Goal: Navigation & Orientation: Go to known website

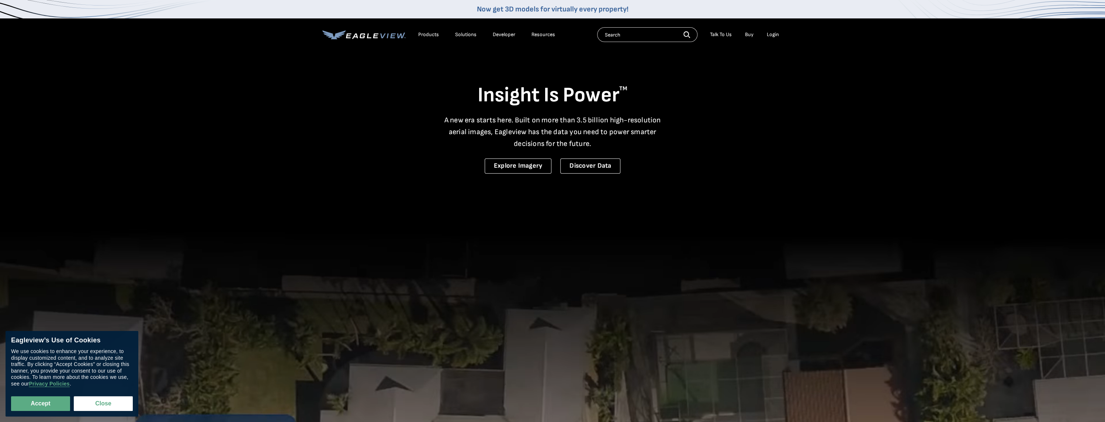
click at [362, 32] on icon at bounding box center [363, 34] width 83 height 9
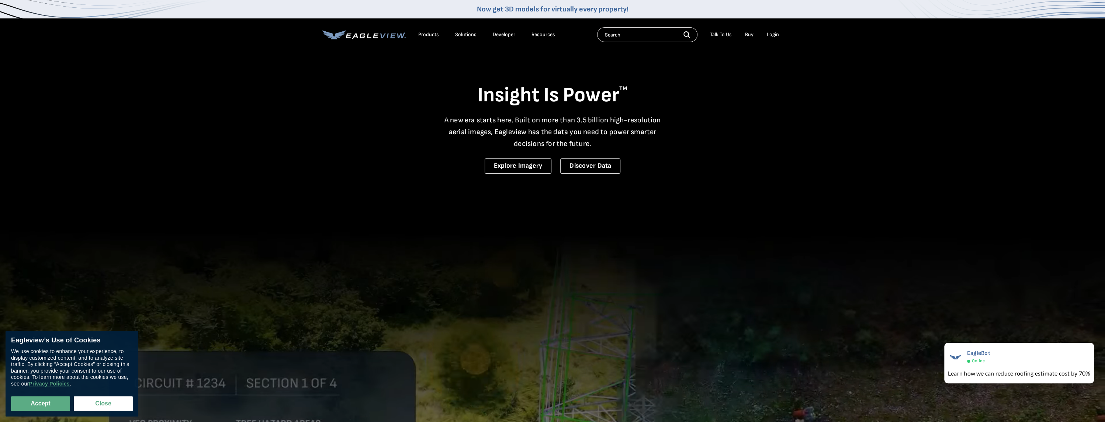
click at [774, 37] on div "Login" at bounding box center [773, 34] width 12 height 7
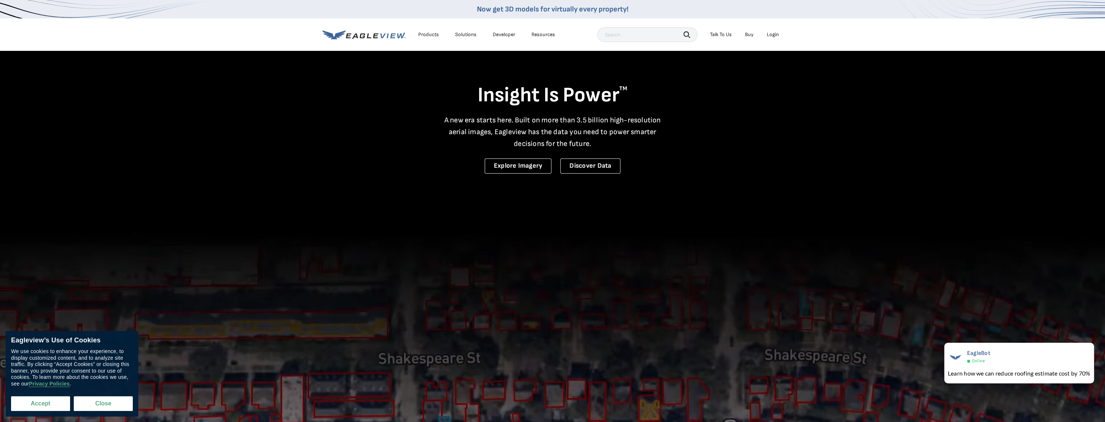
click at [51, 404] on button "Accept" at bounding box center [40, 403] width 59 height 15
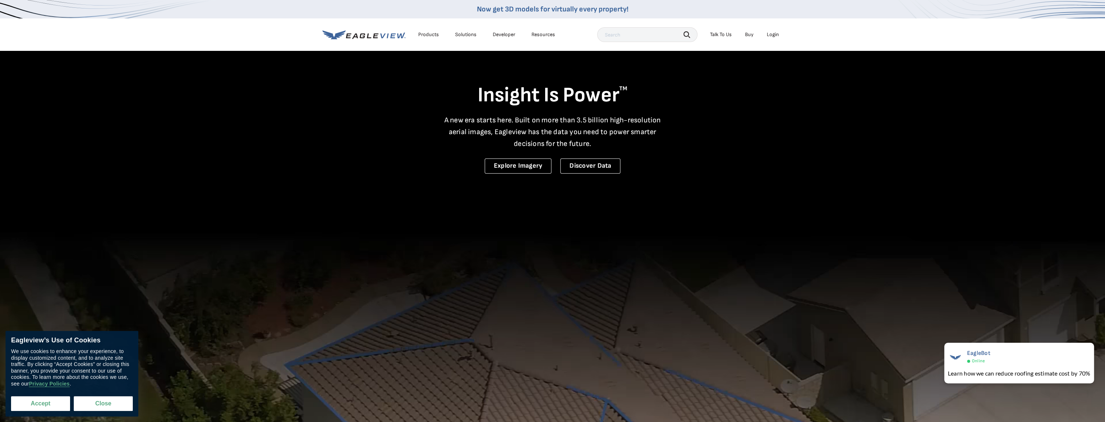
checkbox input "true"
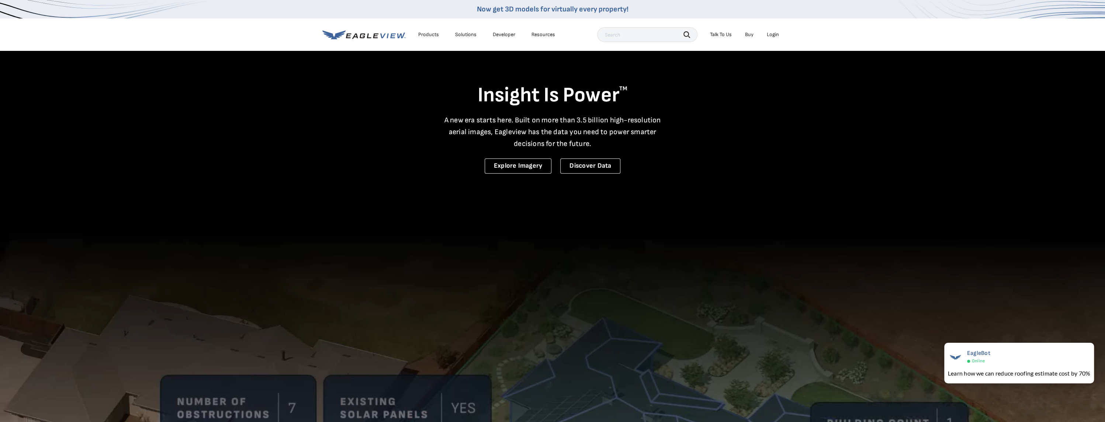
click at [770, 35] on div "Login" at bounding box center [773, 34] width 12 height 7
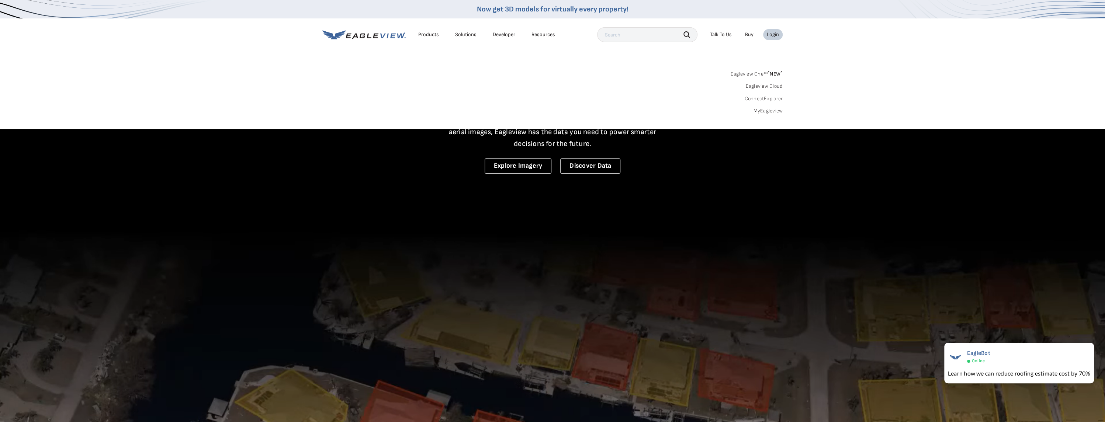
click at [762, 109] on link "MyEagleview" at bounding box center [768, 111] width 30 height 7
